Goal: Task Accomplishment & Management: Use online tool/utility

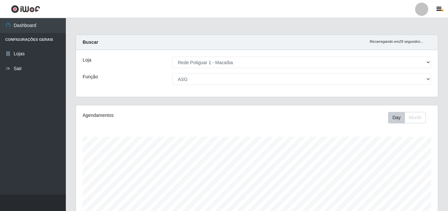
select select "100"
select select "16"
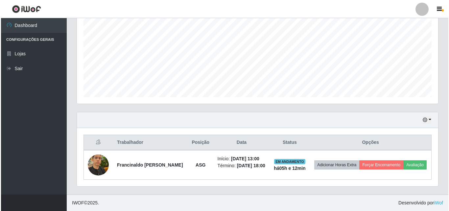
scroll to position [137, 362]
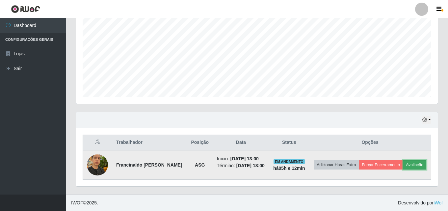
click at [420, 163] on button "Avaliação" at bounding box center [414, 164] width 23 height 9
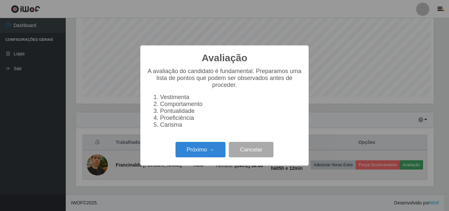
scroll to position [137, 358]
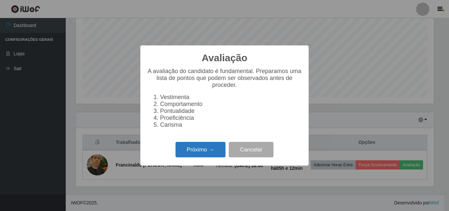
click at [222, 146] on button "Próximo →" at bounding box center [201, 149] width 50 height 15
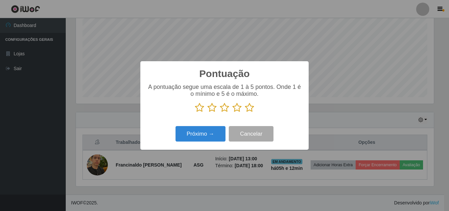
click at [252, 108] on icon at bounding box center [249, 108] width 9 height 10
click at [245, 113] on input "radio" at bounding box center [245, 113] width 0 height 0
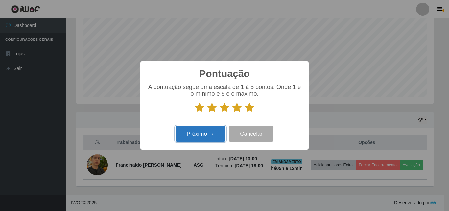
click at [217, 134] on button "Próximo →" at bounding box center [201, 133] width 50 height 15
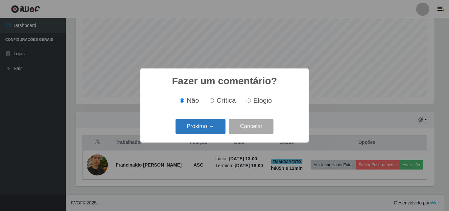
click at [220, 128] on button "Próximo →" at bounding box center [201, 126] width 50 height 15
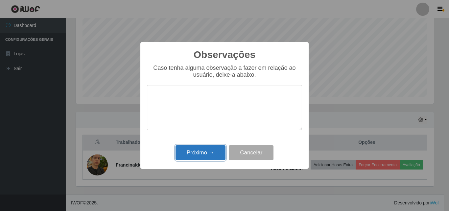
click at [215, 152] on button "Próximo →" at bounding box center [201, 152] width 50 height 15
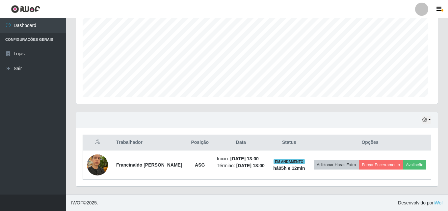
scroll to position [137, 362]
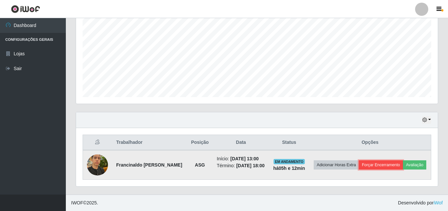
click at [377, 164] on button "Forçar Encerramento" at bounding box center [381, 164] width 44 height 9
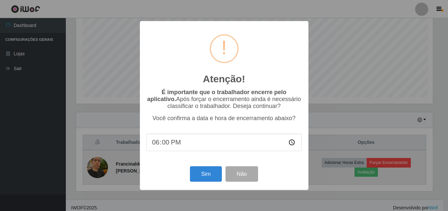
scroll to position [137, 358]
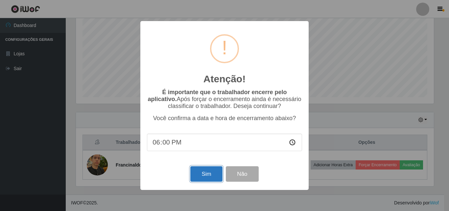
click at [215, 179] on button "Sim" at bounding box center [207, 173] width 32 height 15
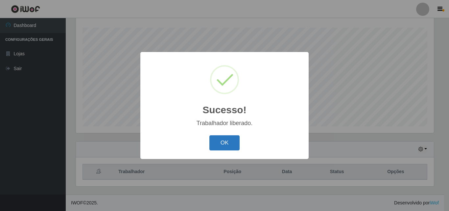
click at [233, 141] on button "OK" at bounding box center [225, 142] width 31 height 15
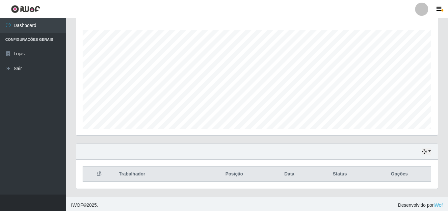
scroll to position [109, 0]
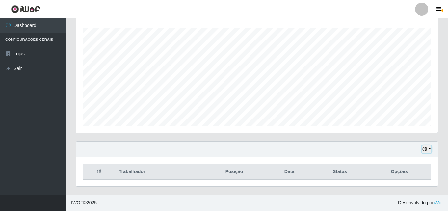
click at [430, 149] on button "button" at bounding box center [426, 149] width 9 height 8
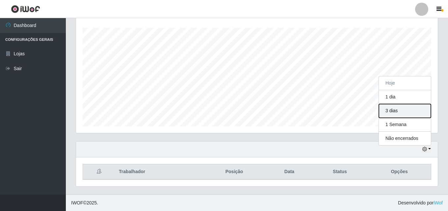
click at [403, 111] on button "3 dias" at bounding box center [405, 111] width 52 height 14
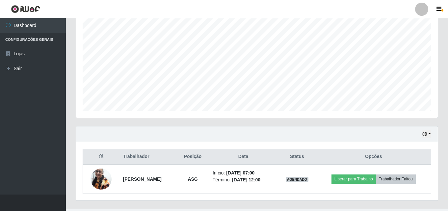
scroll to position [138, 0]
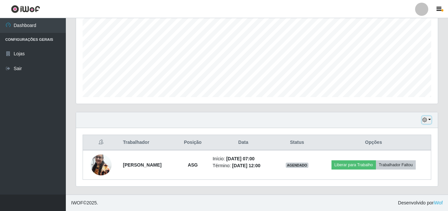
click at [430, 122] on button "button" at bounding box center [426, 120] width 9 height 8
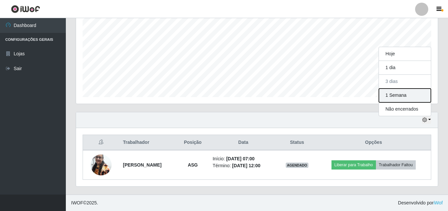
click at [417, 91] on button "1 Semana" at bounding box center [405, 96] width 52 height 14
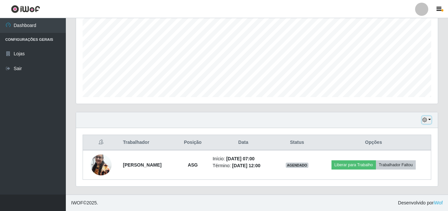
click at [428, 119] on button "button" at bounding box center [426, 120] width 9 height 8
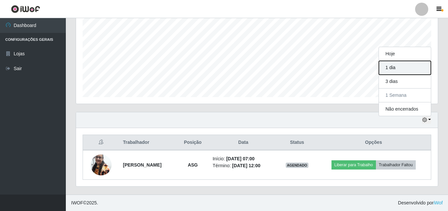
click at [401, 67] on button "1 dia" at bounding box center [405, 68] width 52 height 14
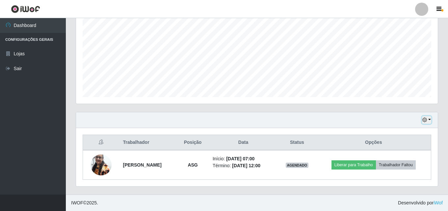
click at [429, 121] on button "button" at bounding box center [426, 120] width 9 height 8
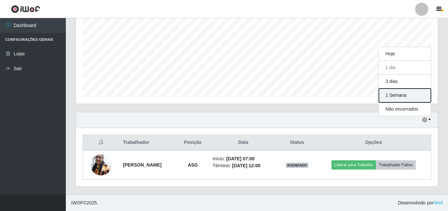
click at [417, 99] on button "1 Semana" at bounding box center [405, 96] width 52 height 14
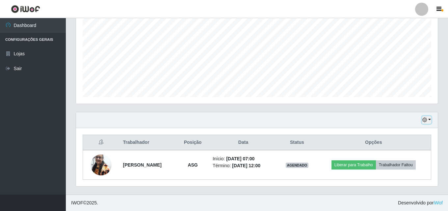
click at [428, 118] on button "button" at bounding box center [426, 120] width 9 height 8
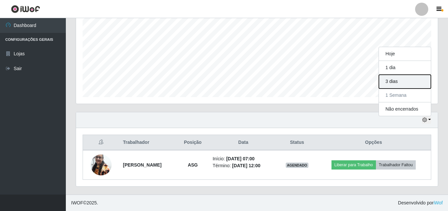
click at [413, 76] on button "3 dias" at bounding box center [405, 82] width 52 height 14
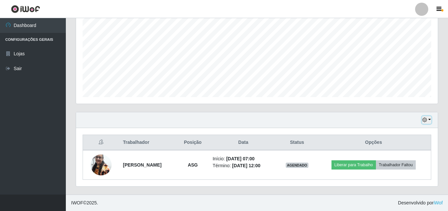
click at [428, 122] on button "button" at bounding box center [426, 120] width 9 height 8
click at [431, 119] on button "button" at bounding box center [426, 120] width 9 height 8
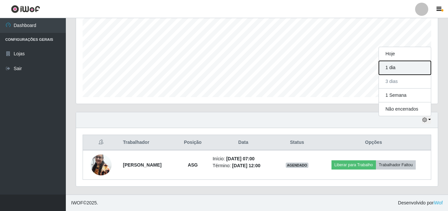
click at [419, 67] on button "1 dia" at bounding box center [405, 68] width 52 height 14
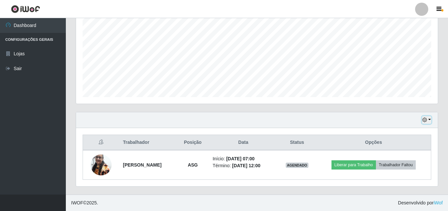
click at [430, 119] on button "button" at bounding box center [426, 120] width 9 height 8
